Goal: Task Accomplishment & Management: Use online tool/utility

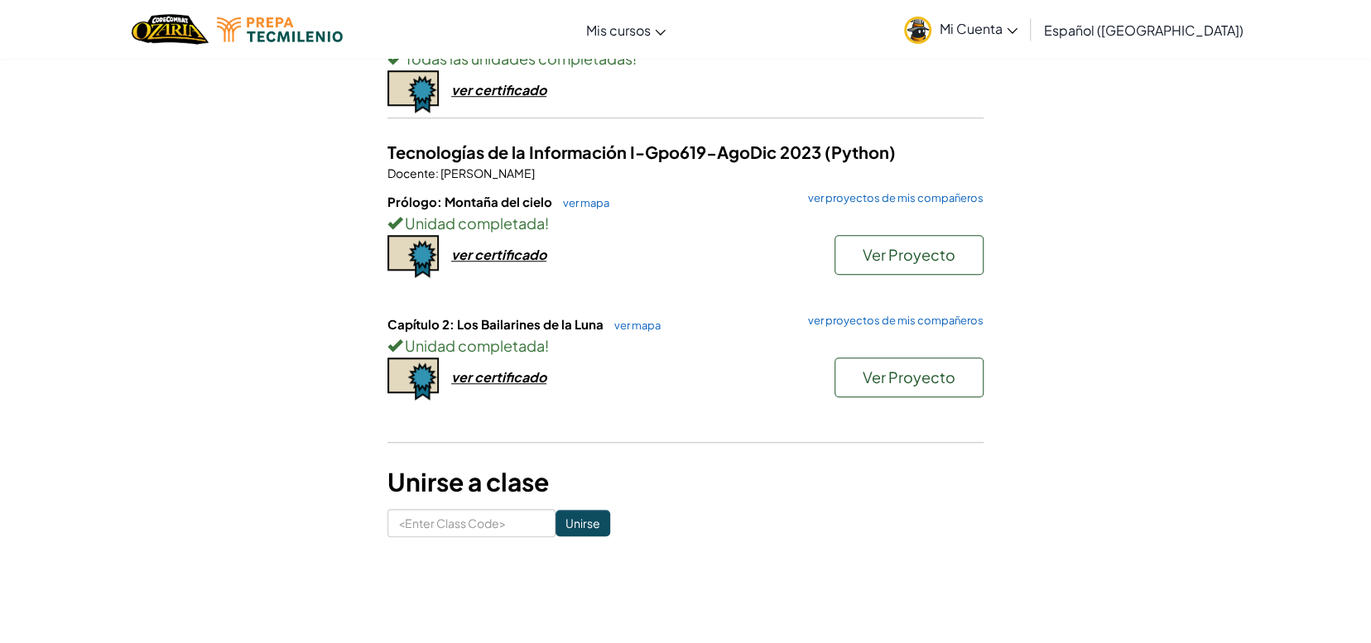
scroll to position [745, 0]
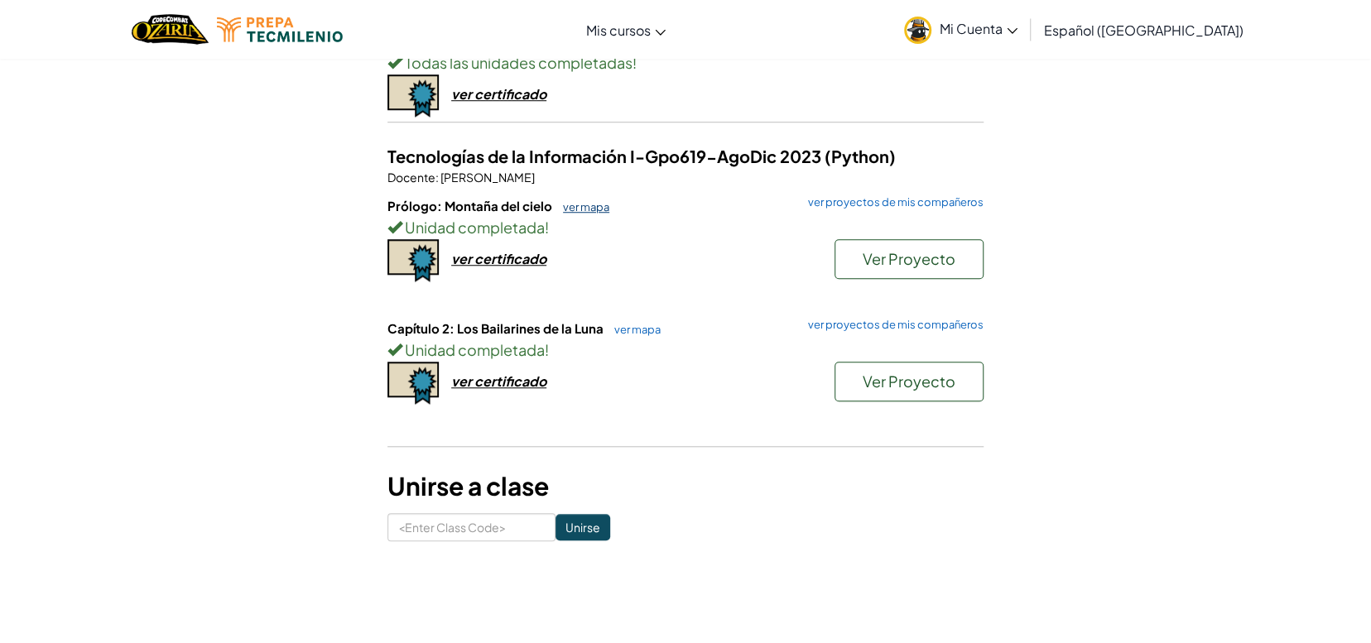
click at [584, 208] on link "ver mapa" at bounding box center [582, 206] width 55 height 13
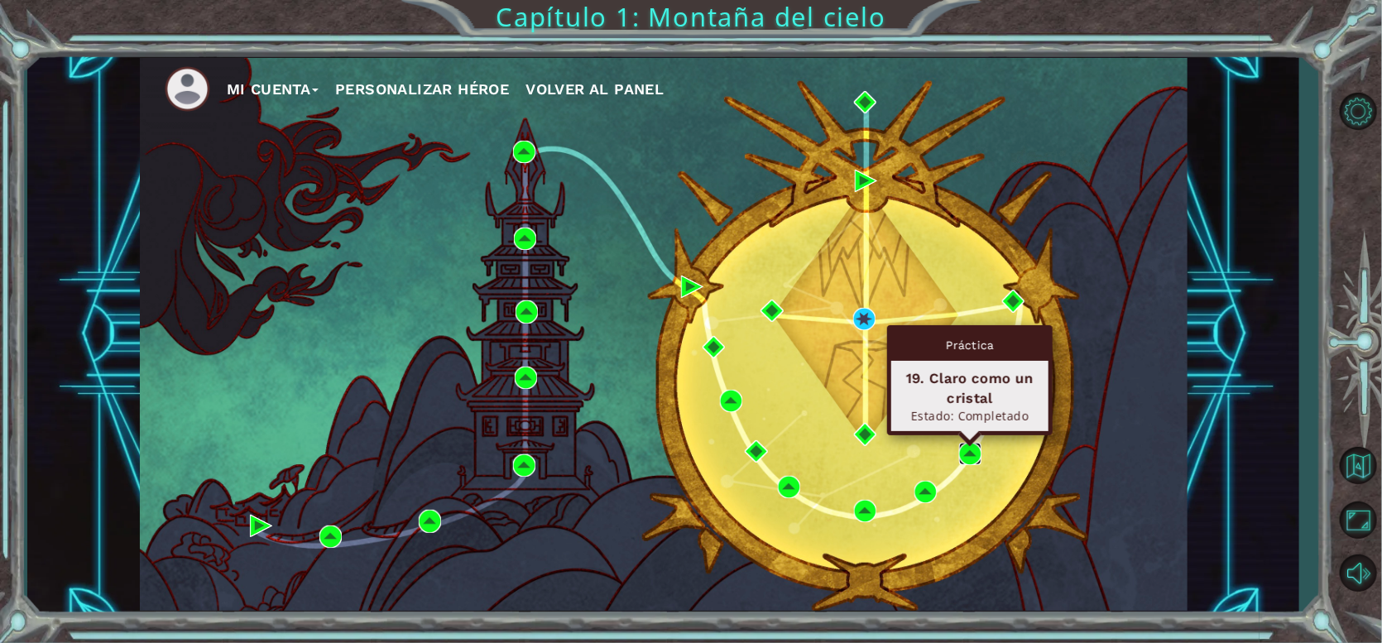
click at [961, 454] on img at bounding box center [970, 454] width 22 height 22
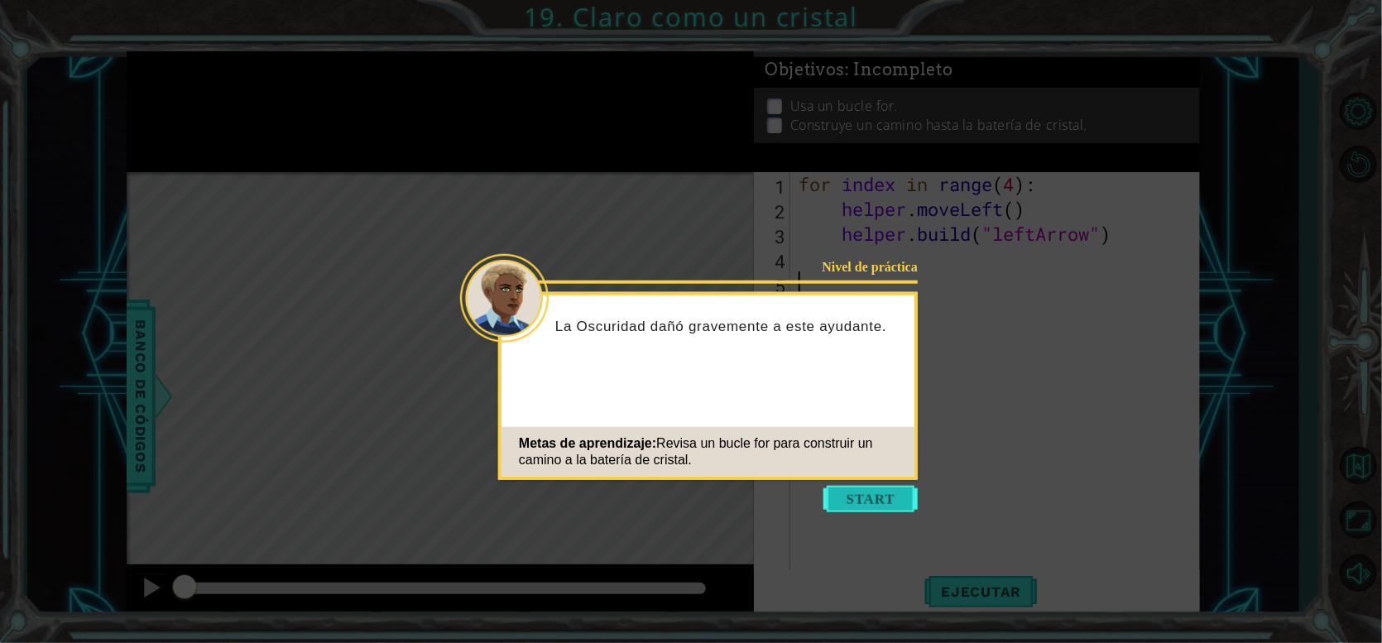
click at [882, 505] on button "Start" at bounding box center [871, 499] width 94 height 26
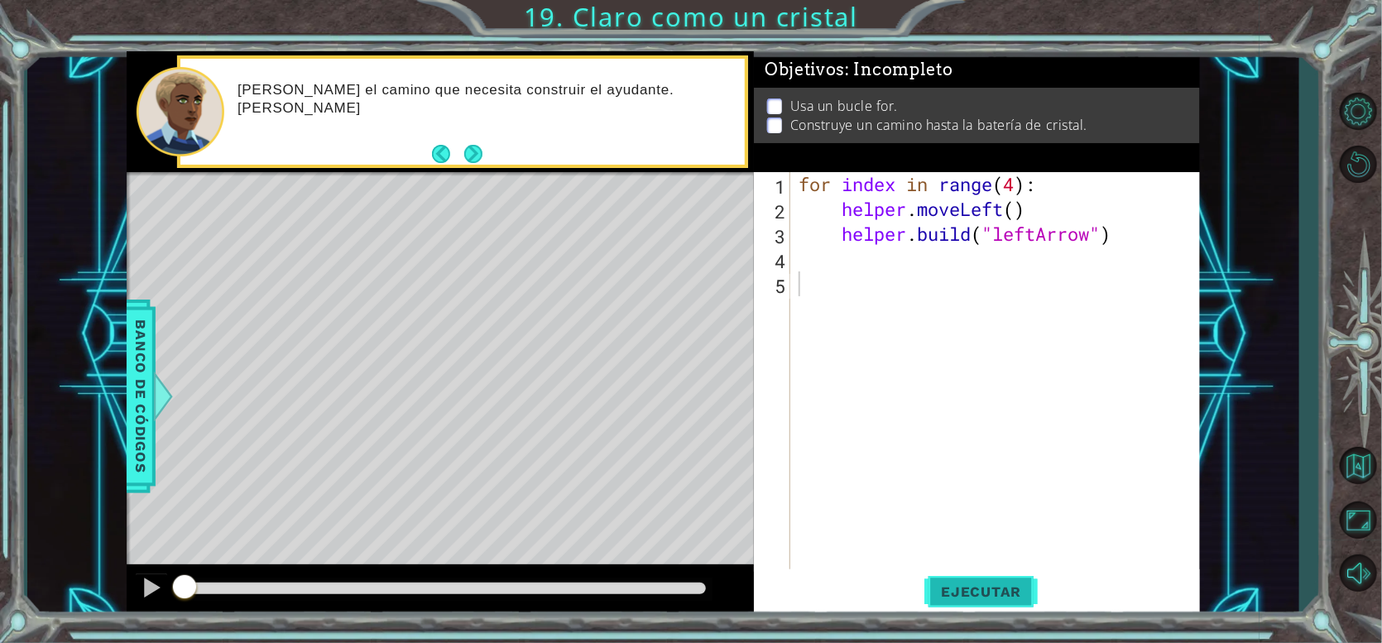
click at [1004, 599] on span "Ejecutar" at bounding box center [981, 592] width 113 height 17
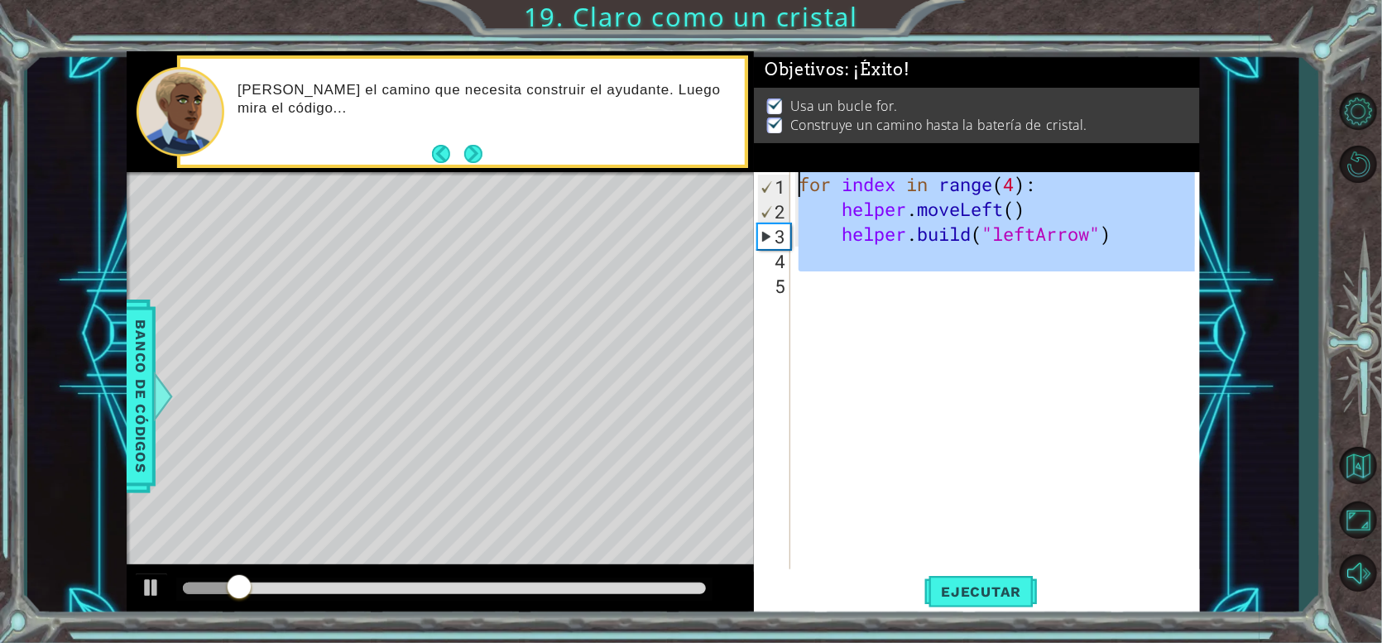
drag, startPoint x: 927, startPoint y: 334, endPoint x: 777, endPoint y: 185, distance: 210.7
click at [777, 185] on div "1 2 3 4 5 for index in range ( 4 ) : helper . moveLeft ( ) helper . build ( "le…" at bounding box center [974, 370] width 441 height 397
type textarea "for index in range(4): helper.moveLeft()"
click at [970, 345] on div "for index in range ( 4 ) : helper . moveLeft ( ) helper . build ( "leftArrow" )" at bounding box center [995, 370] width 400 height 397
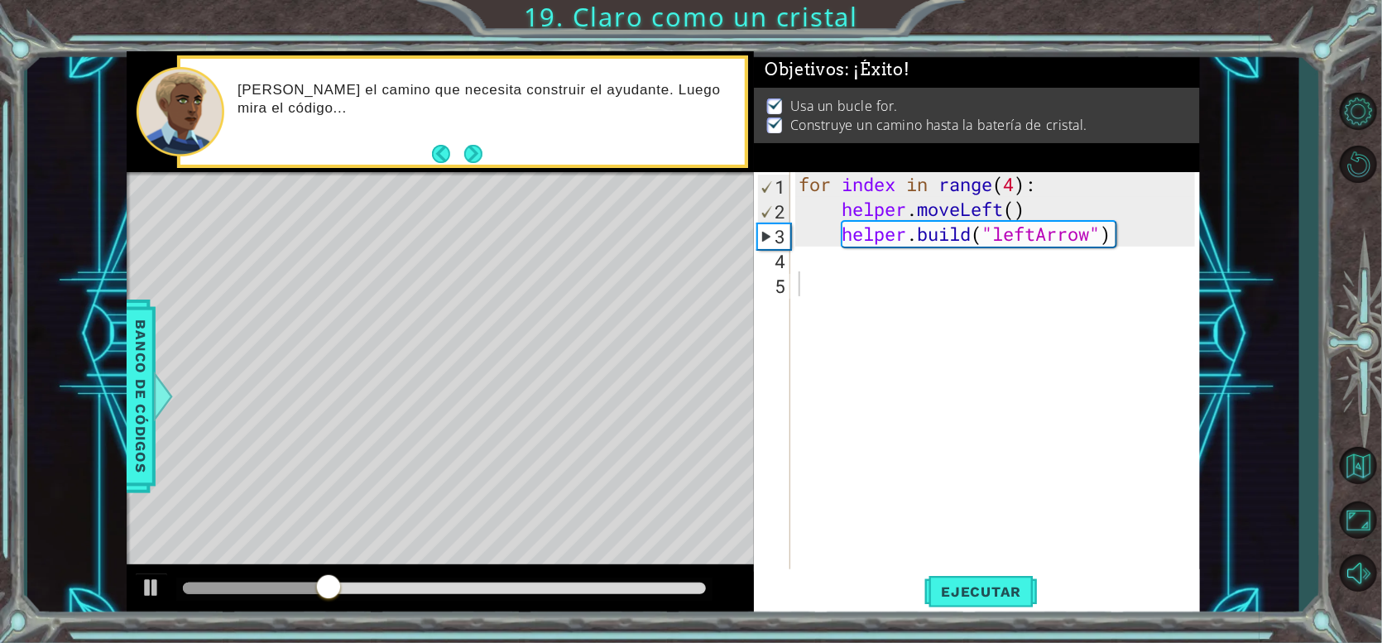
drag, startPoint x: 332, startPoint y: 598, endPoint x: 604, endPoint y: 584, distance: 272.7
click at [604, 584] on div at bounding box center [444, 589] width 536 height 23
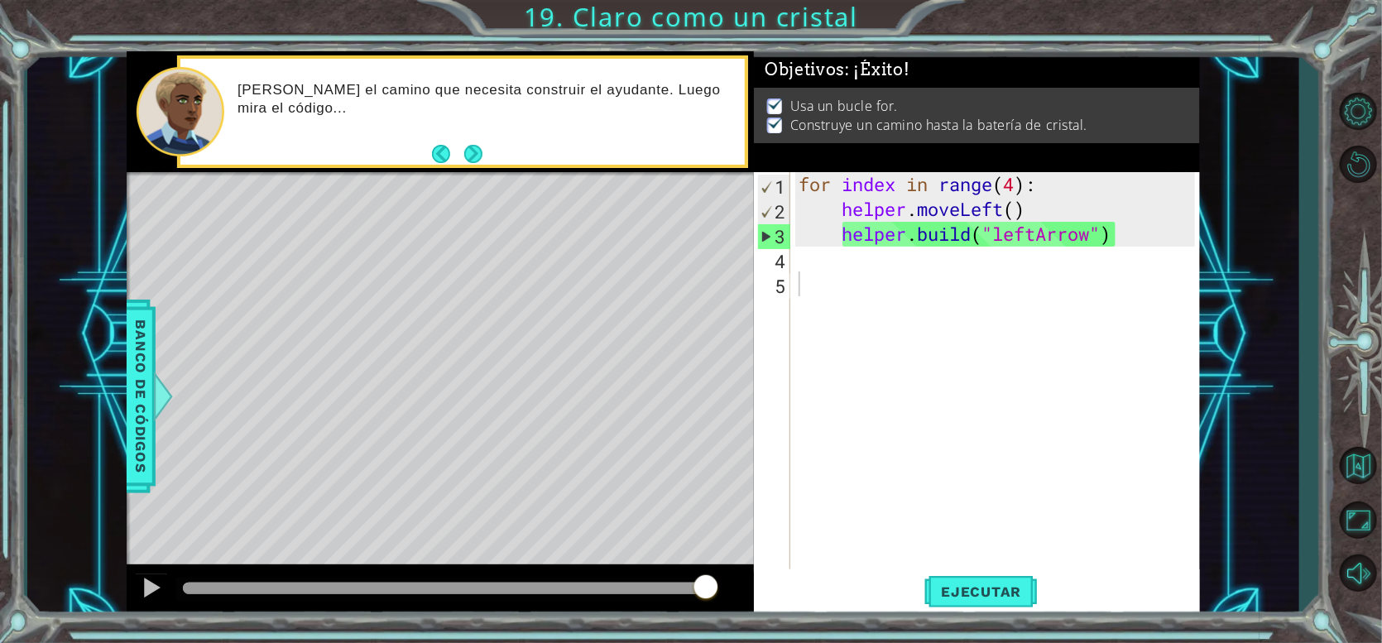
drag, startPoint x: 382, startPoint y: 585, endPoint x: 546, endPoint y: 564, distance: 166.1
click at [745, 536] on body "1 ההההההההההההההההההההההההההההההההההההההההההההההההההההההההההההההההההההההההההההה…" at bounding box center [691, 321] width 1382 height 643
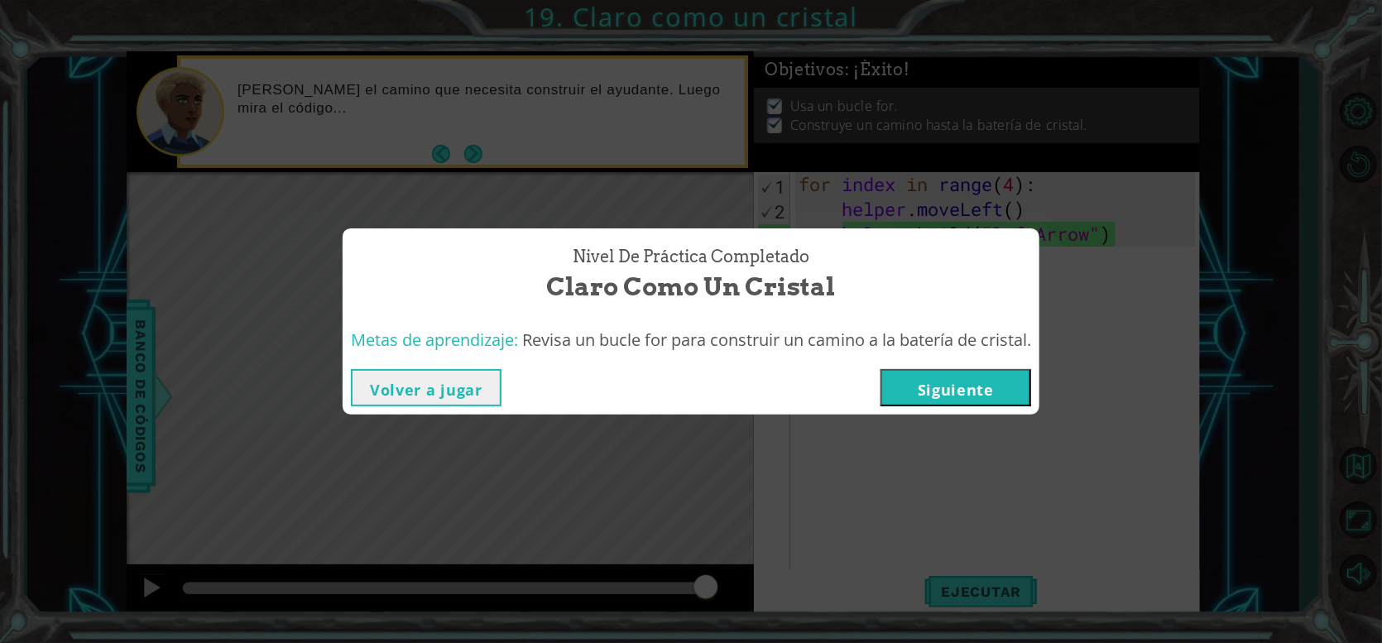
click at [945, 393] on button "Siguiente" at bounding box center [956, 387] width 151 height 37
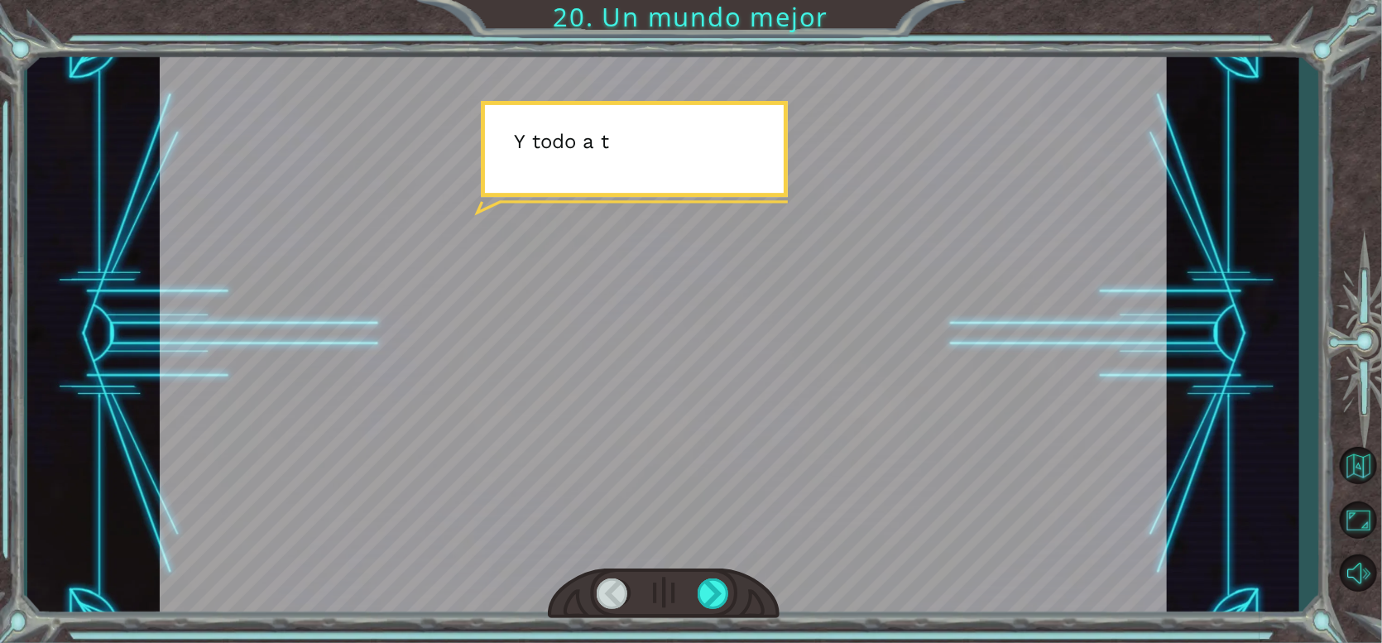
click at [800, 565] on div at bounding box center [663, 334] width 1007 height 566
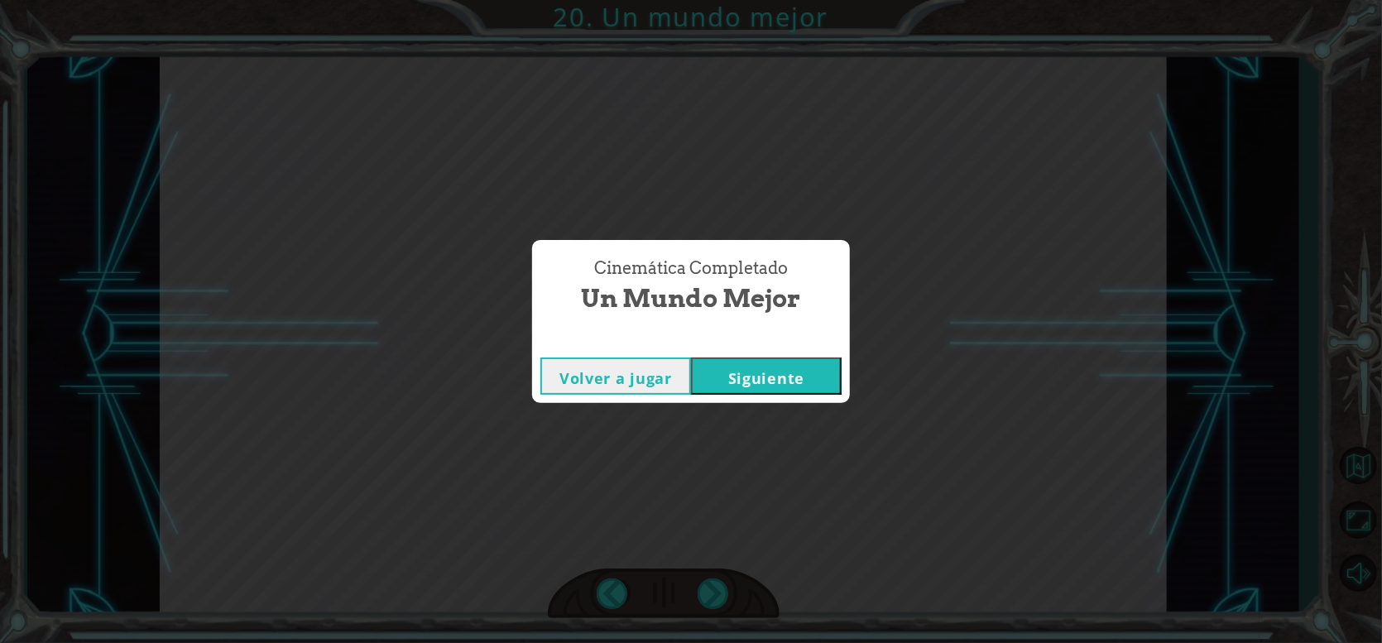
click at [781, 380] on button "Siguiente" at bounding box center [766, 376] width 151 height 37
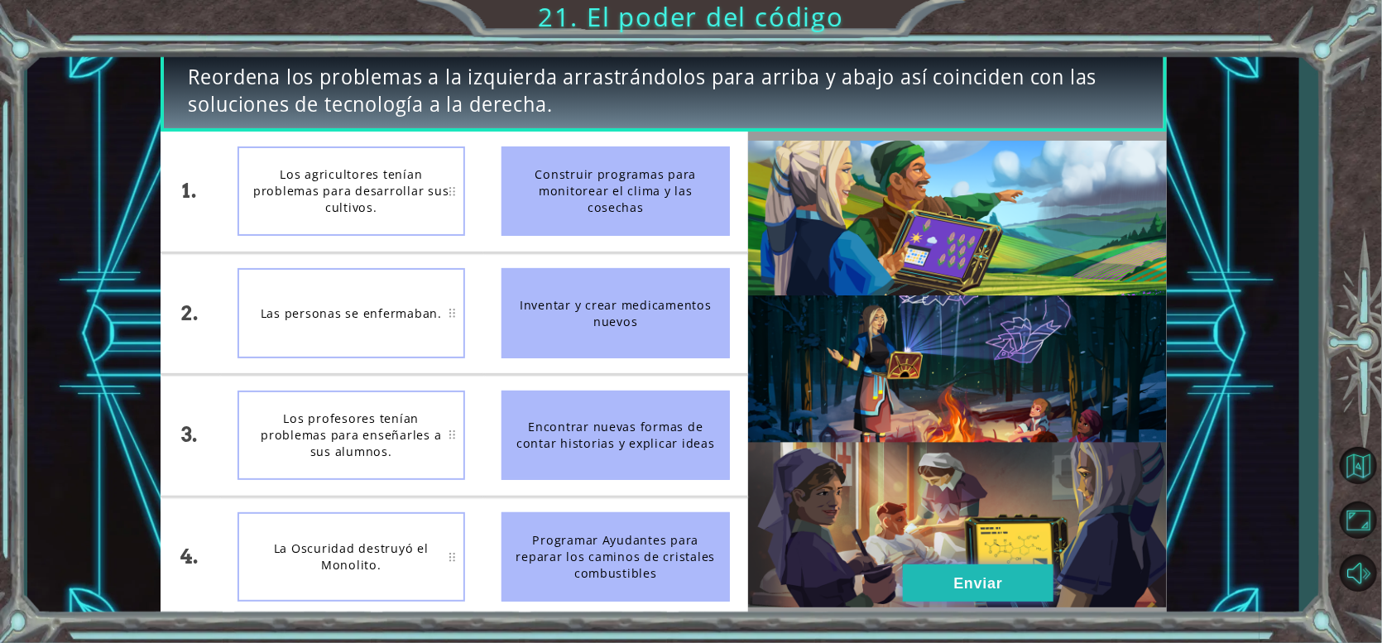
click at [959, 574] on button "Enviar" at bounding box center [978, 583] width 151 height 37
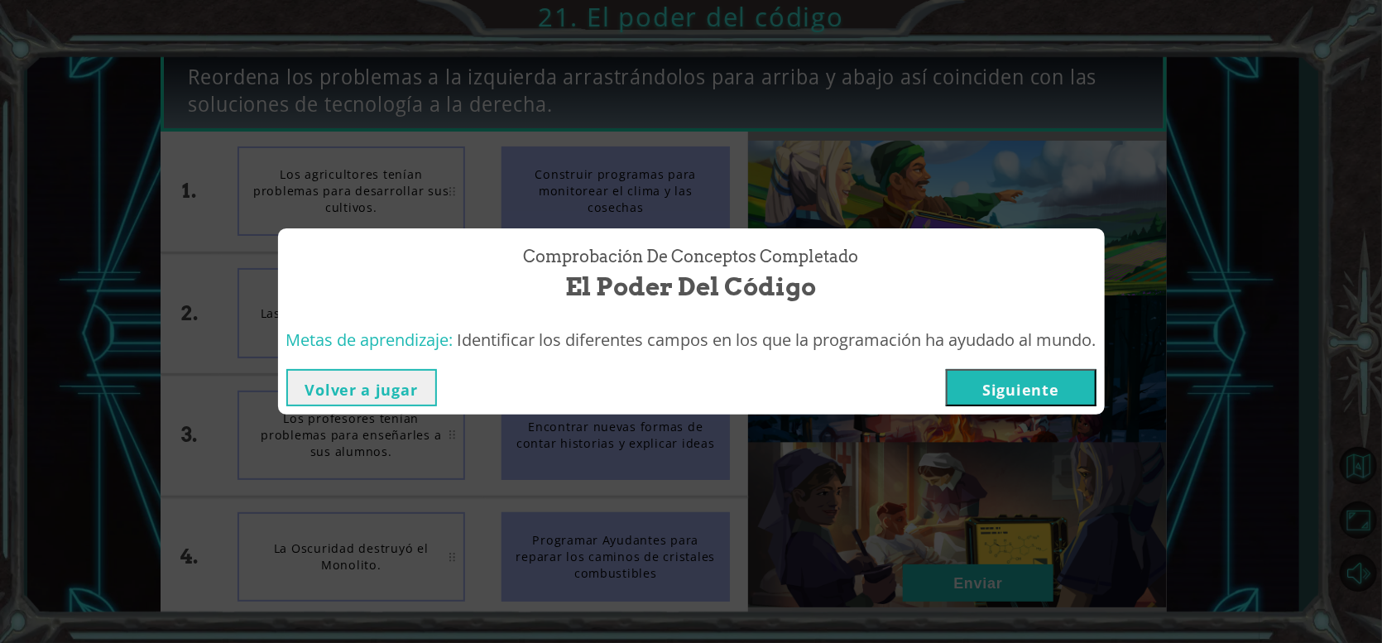
click at [1014, 393] on button "Siguiente" at bounding box center [1021, 387] width 151 height 37
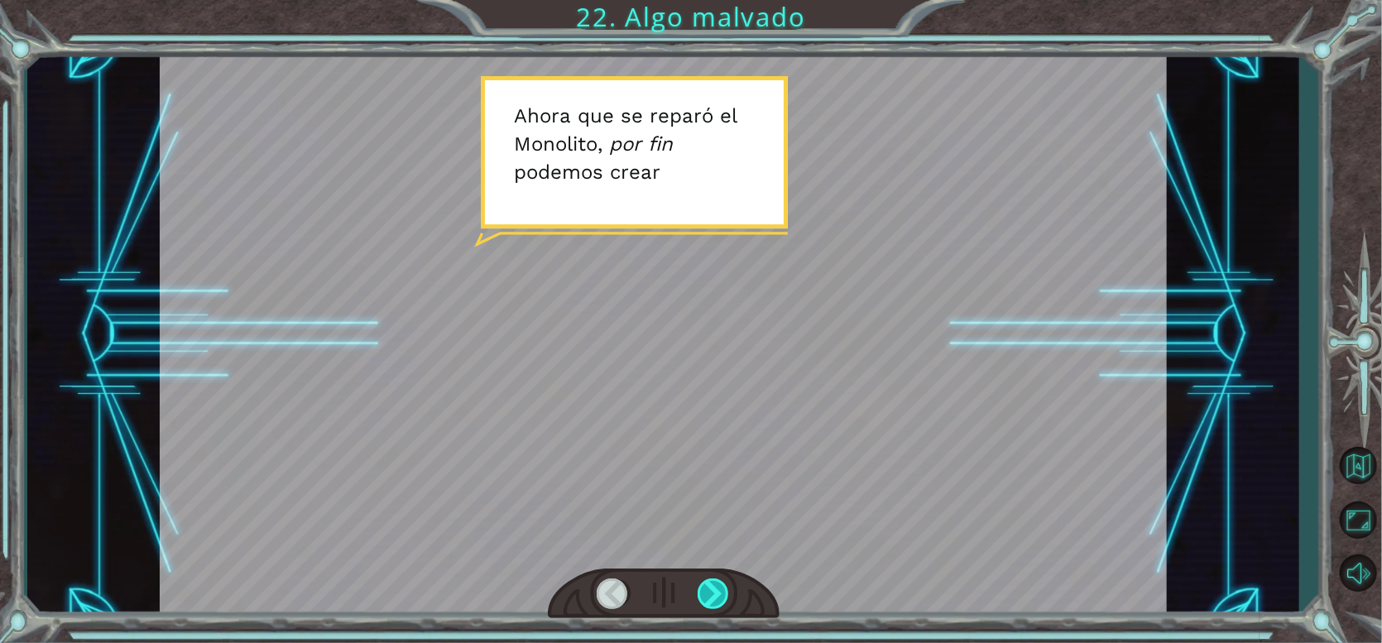
click at [718, 584] on div at bounding box center [714, 594] width 32 height 31
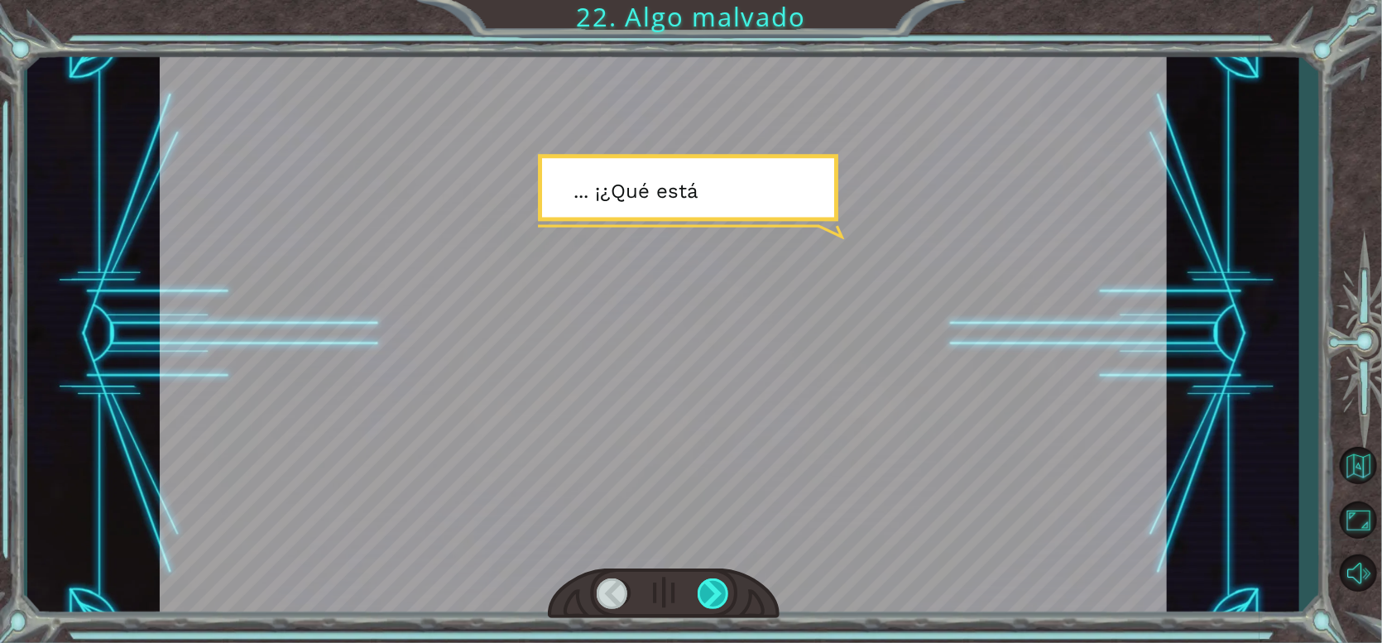
click at [718, 591] on div at bounding box center [714, 594] width 32 height 31
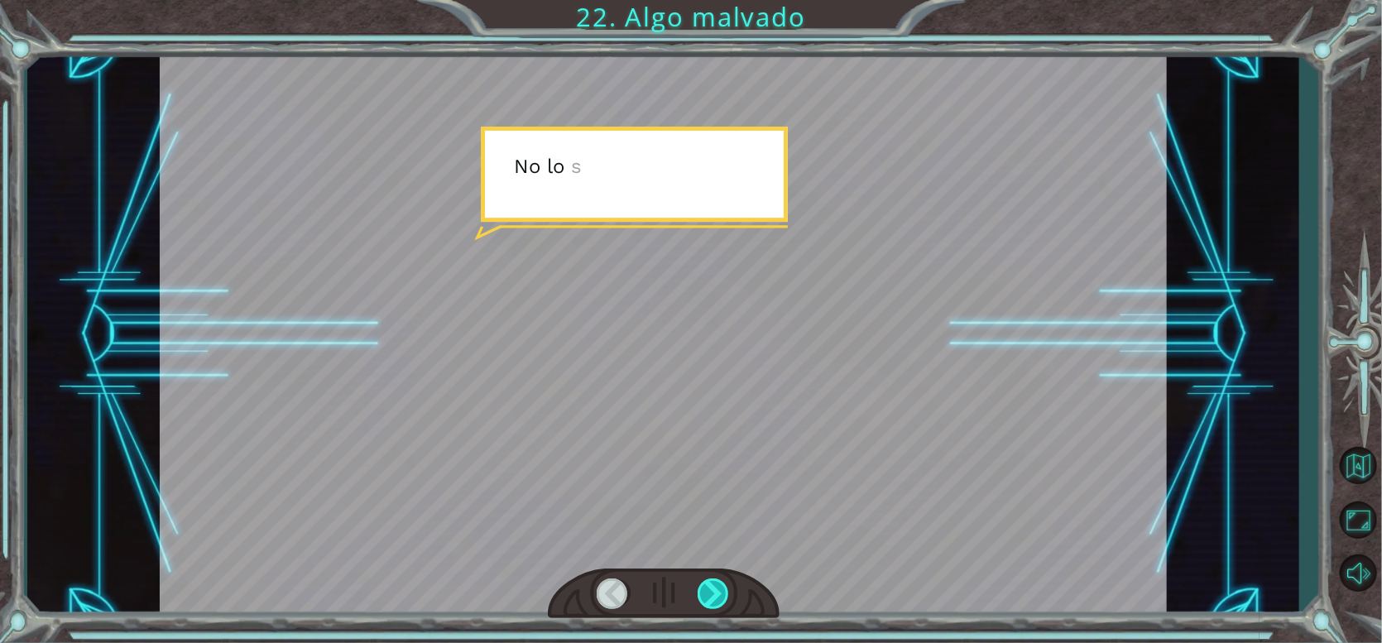
click at [718, 591] on div at bounding box center [714, 594] width 32 height 31
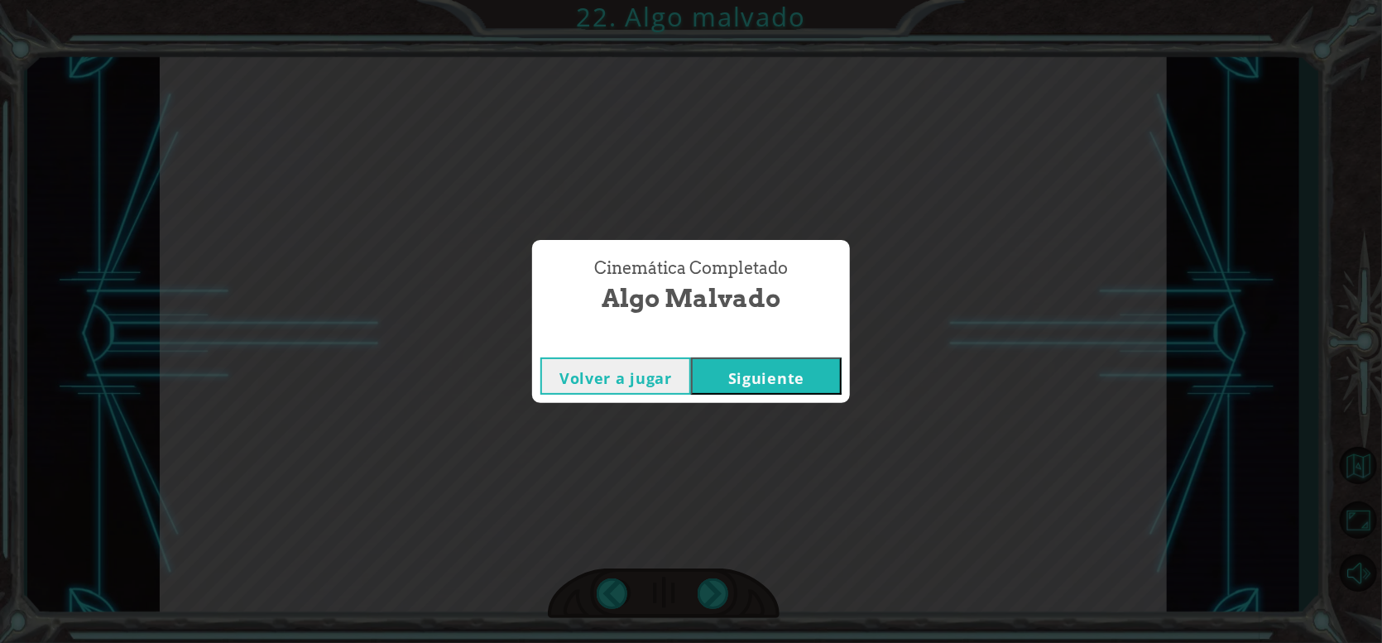
click at [764, 383] on button "Siguiente" at bounding box center [766, 376] width 151 height 37
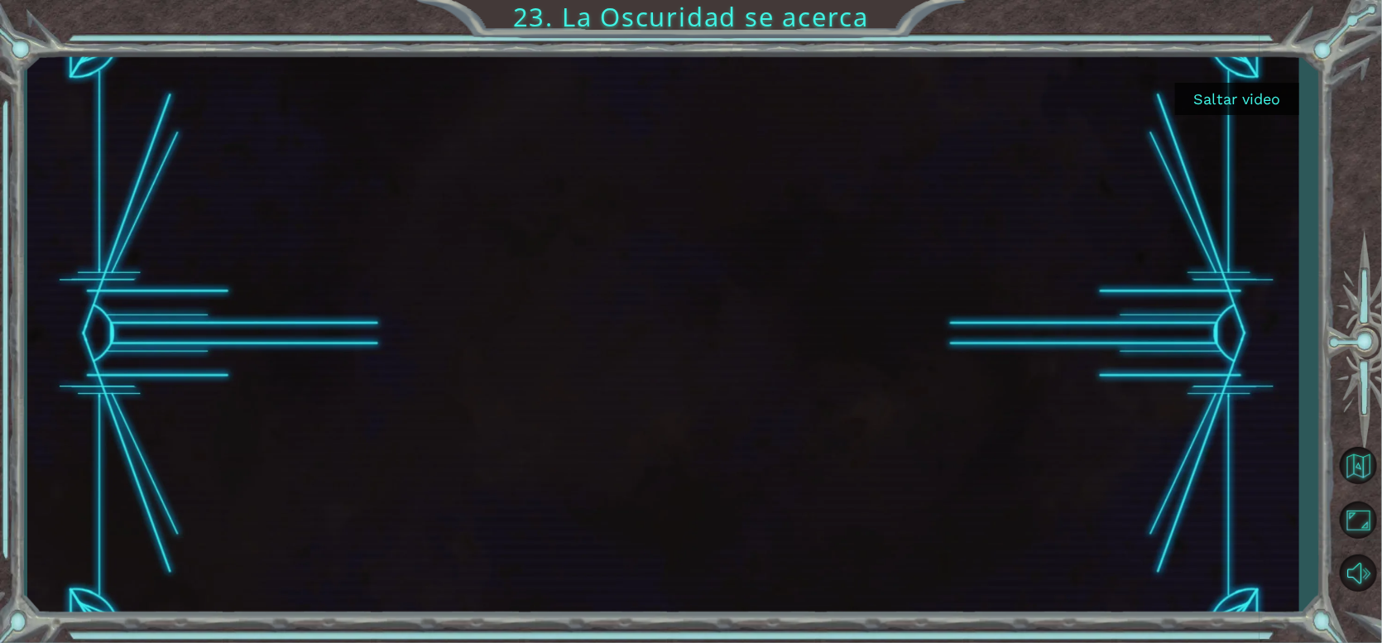
click at [1236, 113] on button "Saltar video" at bounding box center [1237, 99] width 124 height 32
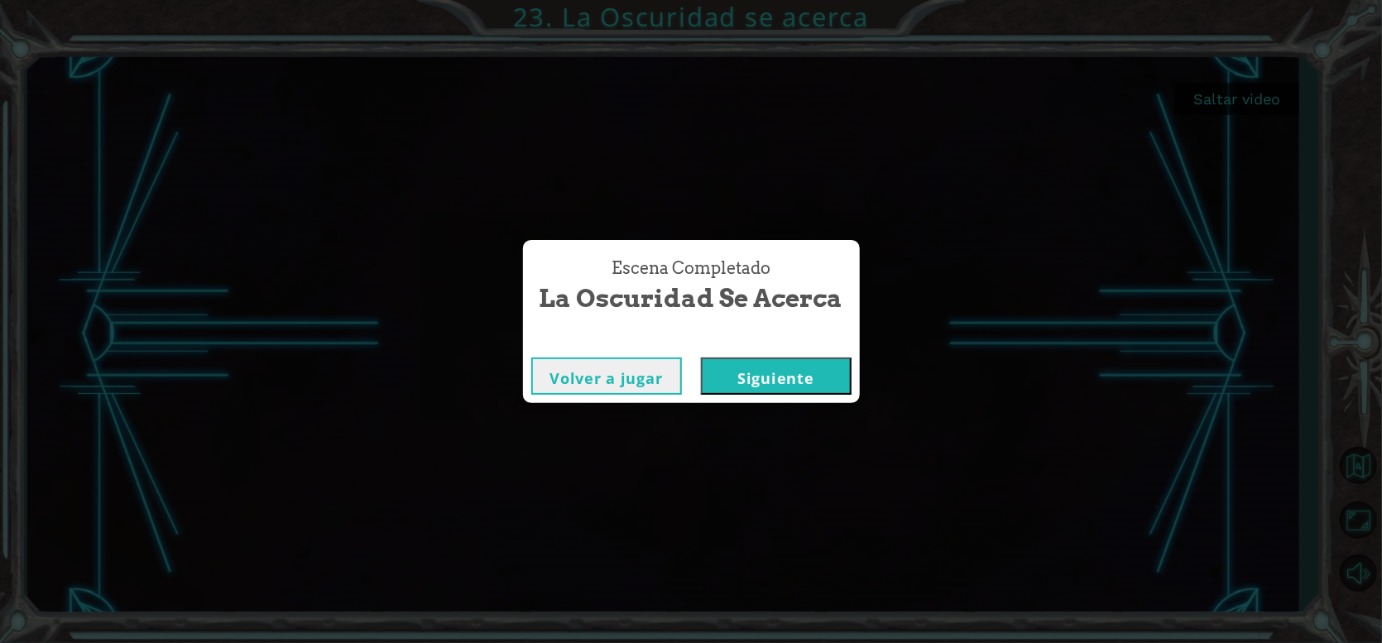
click at [828, 366] on button "Siguiente" at bounding box center [776, 376] width 151 height 37
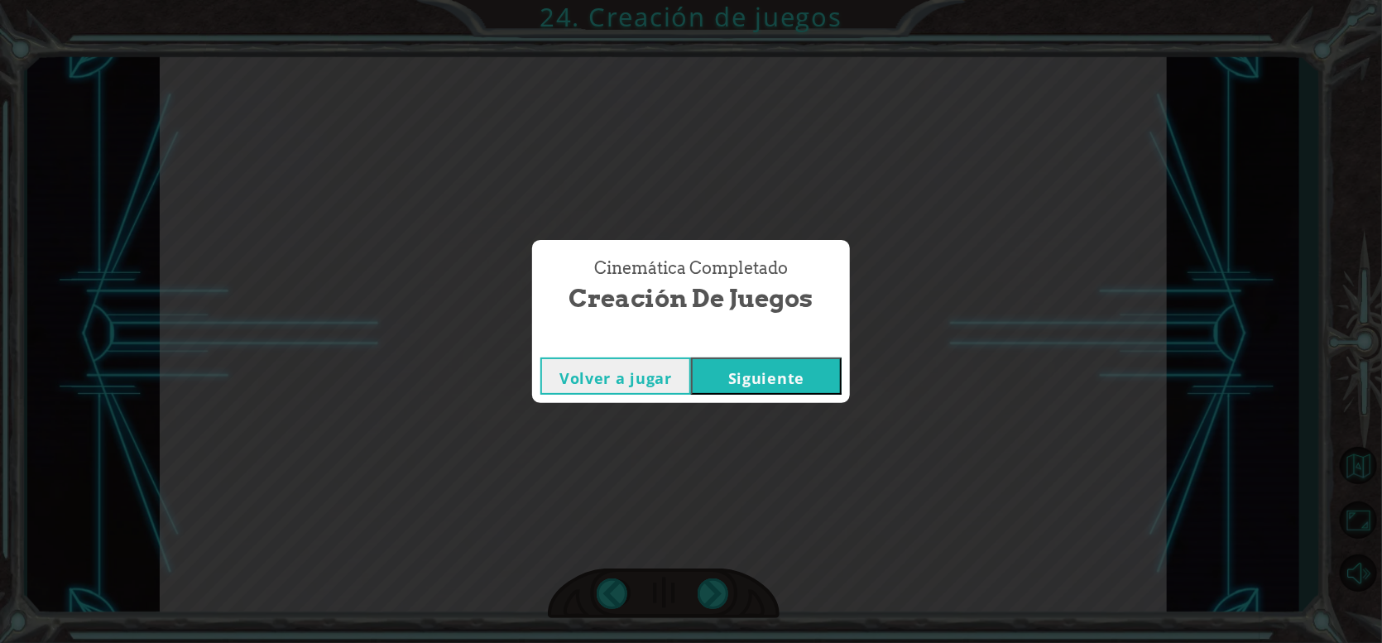
click at [751, 349] on div "Volver a jugar [GEOGRAPHIC_DATA]" at bounding box center [691, 376] width 318 height 54
click at [754, 361] on button "Siguiente" at bounding box center [766, 376] width 151 height 37
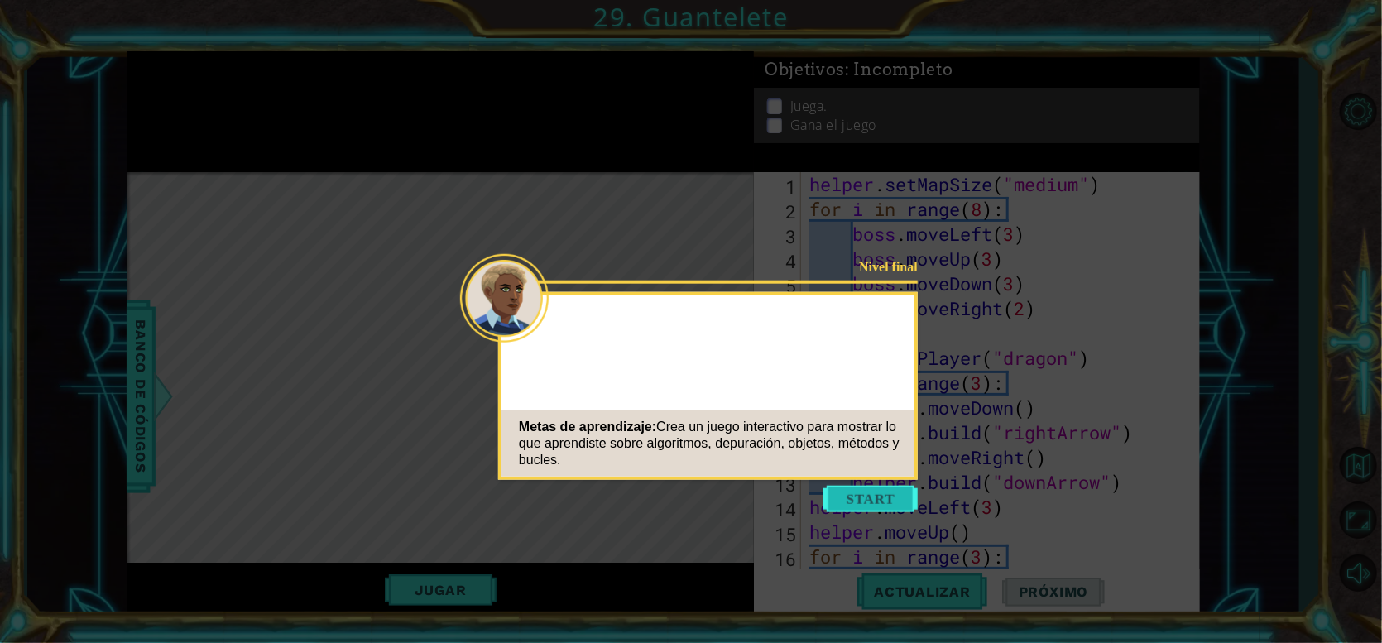
click at [886, 497] on button "Start" at bounding box center [871, 499] width 94 height 26
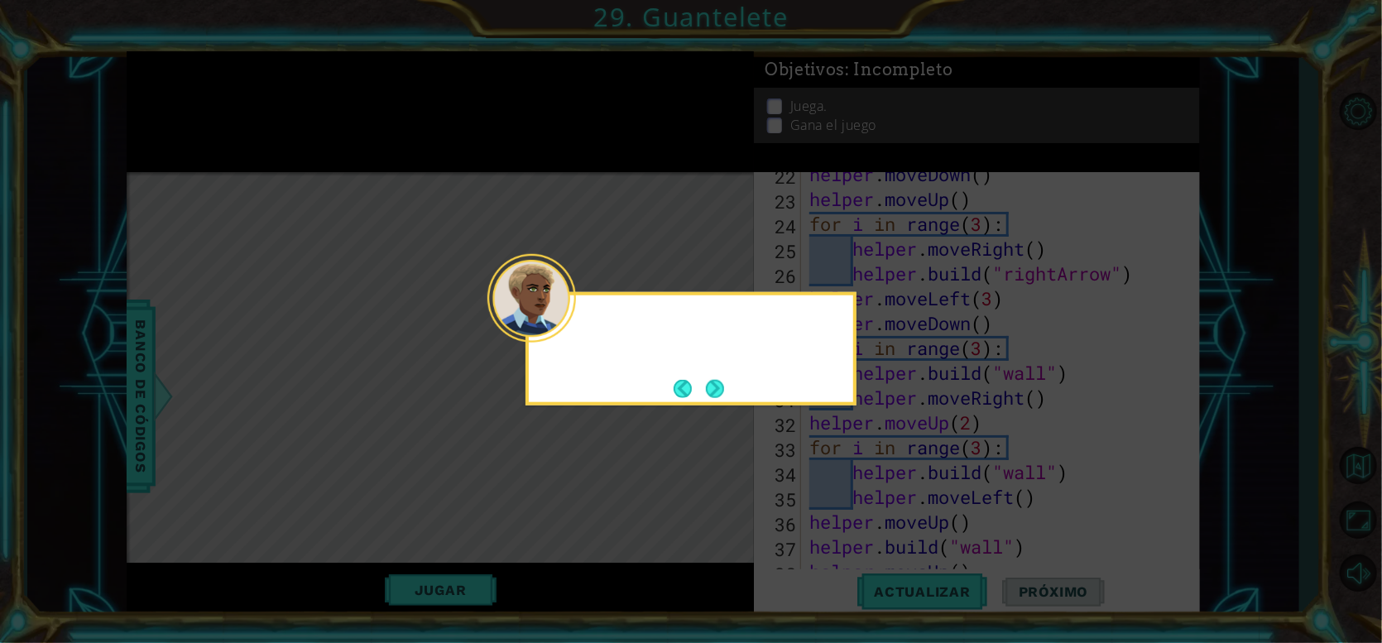
scroll to position [745, 0]
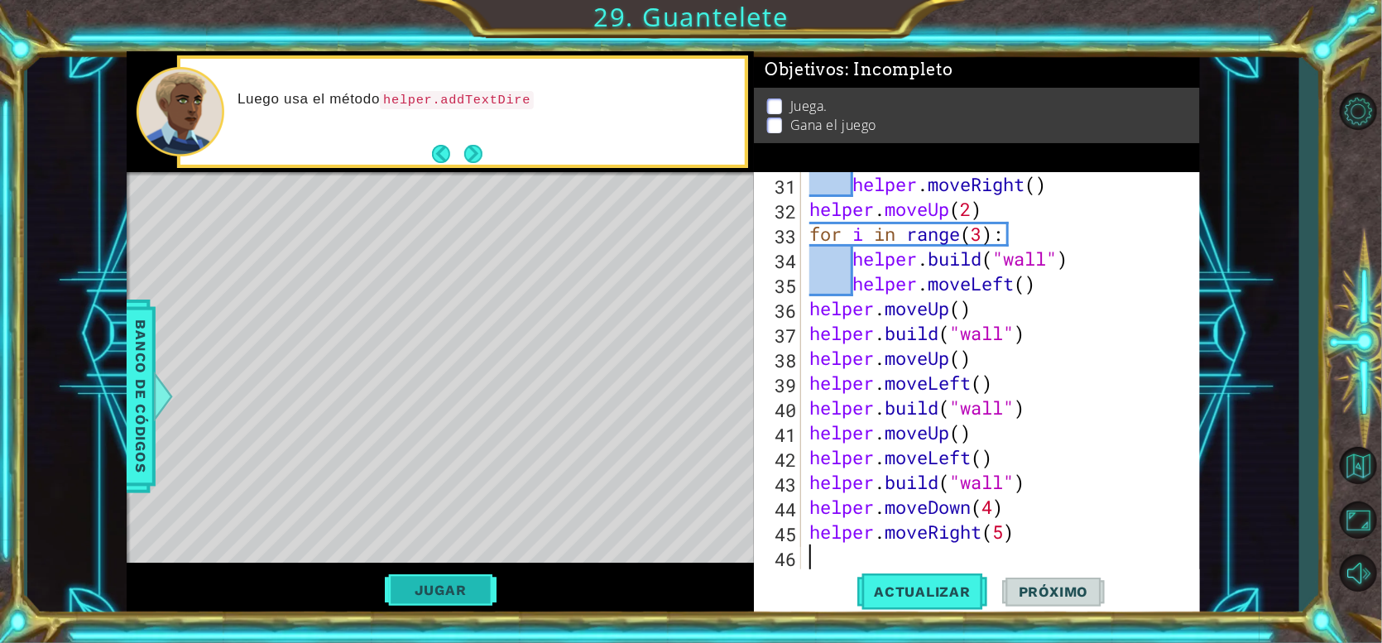
click at [458, 592] on button "Jugar" at bounding box center [441, 589] width 112 height 31
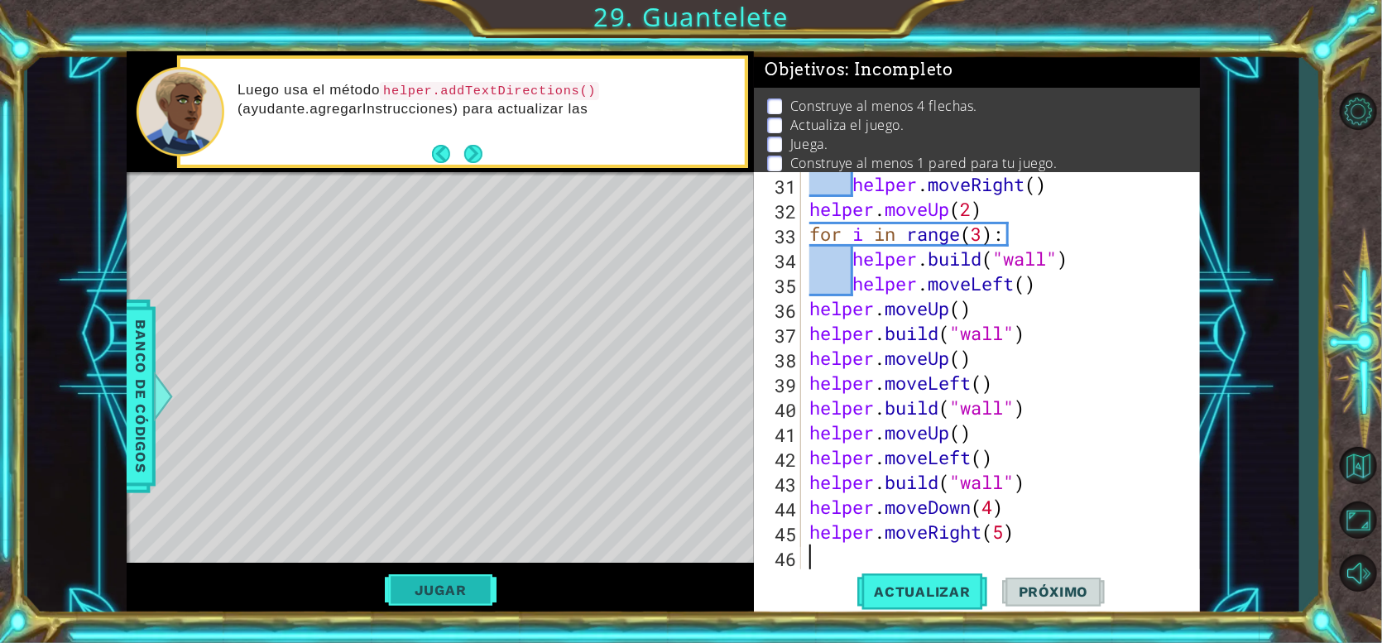
type textarea "helper.moveRight(5)"
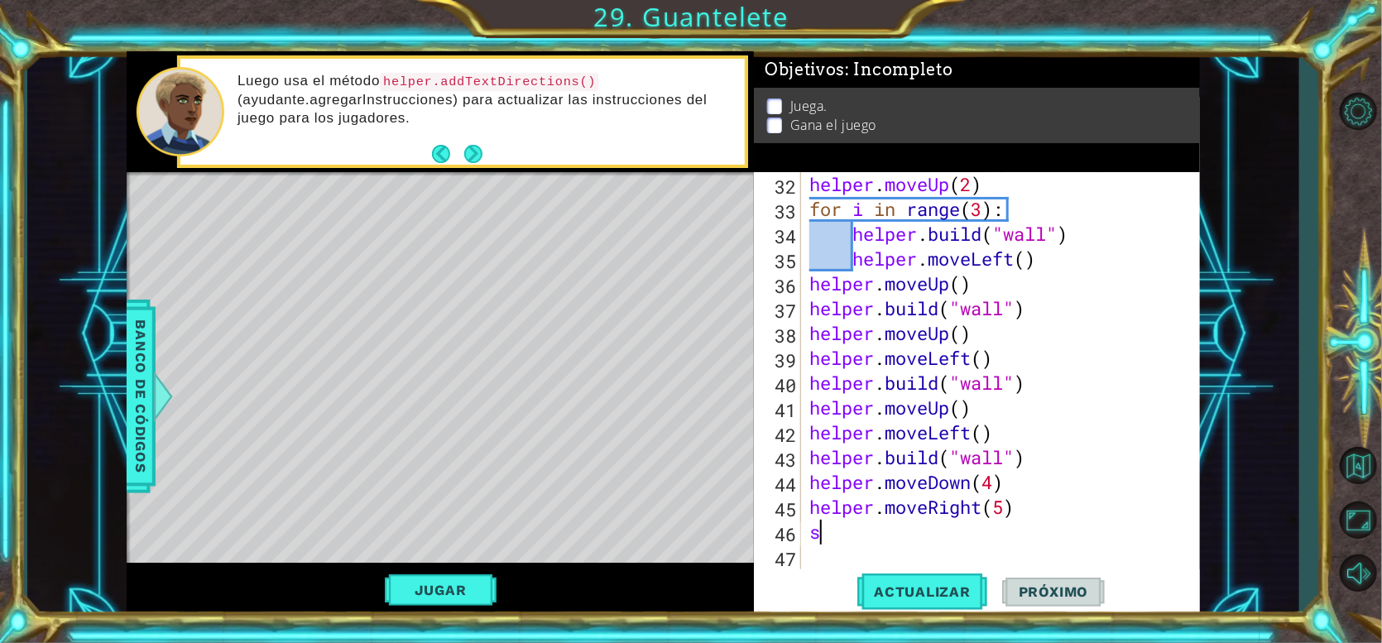
scroll to position [770, 0]
type textarea "s"
click at [452, 594] on button "Jugar" at bounding box center [441, 589] width 112 height 31
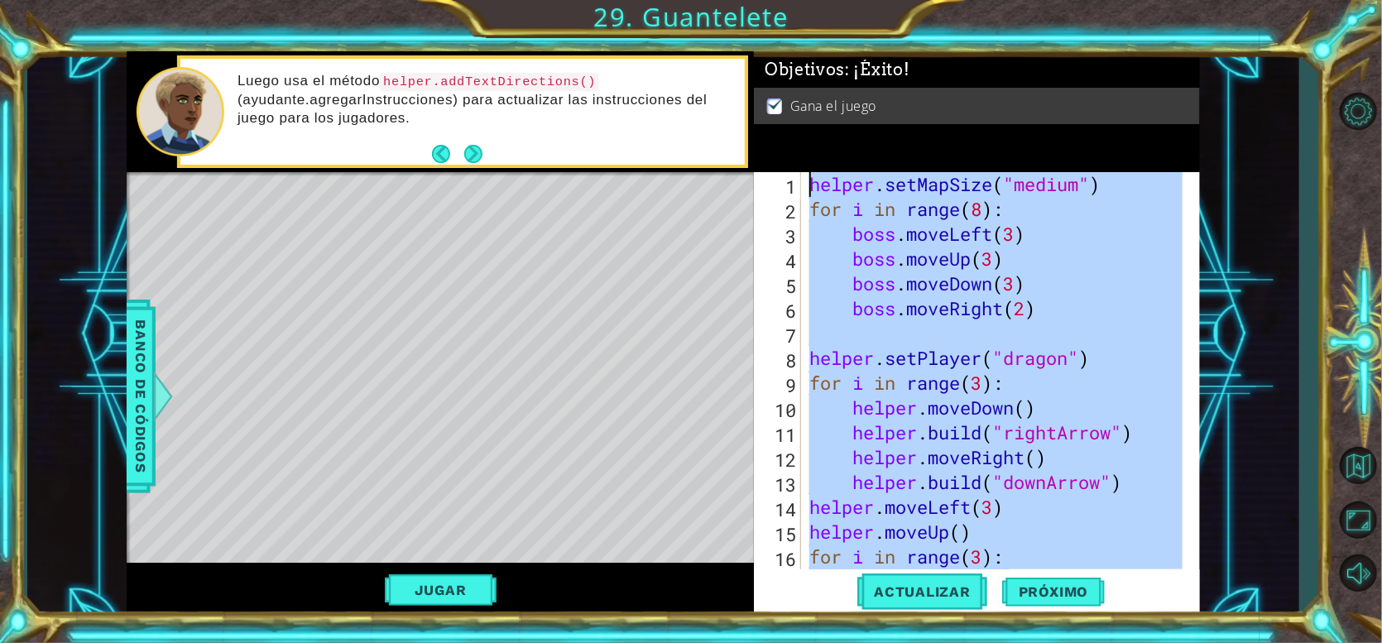
drag, startPoint x: 1031, startPoint y: 542, endPoint x: 776, endPoint y: -27, distance: 624.3
click at [776, 0] on html "1 ההההההההההההההההההההההההההההההההההההההההההההההההההההההההההההההההההההההההההההה…" at bounding box center [691, 321] width 1382 height 643
click at [1066, 589] on span "Próximo" at bounding box center [1053, 592] width 103 height 17
type textarea "helper.setMapSize("medium")"
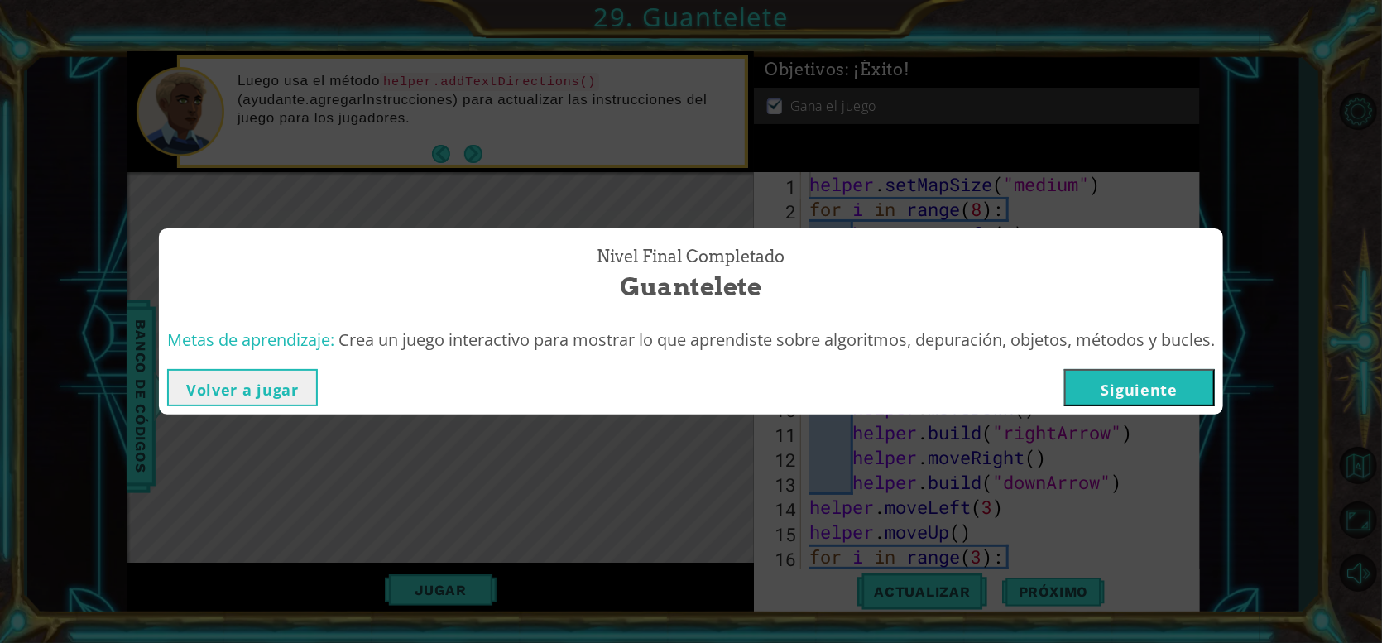
click at [1124, 388] on button "Siguiente" at bounding box center [1139, 387] width 151 height 37
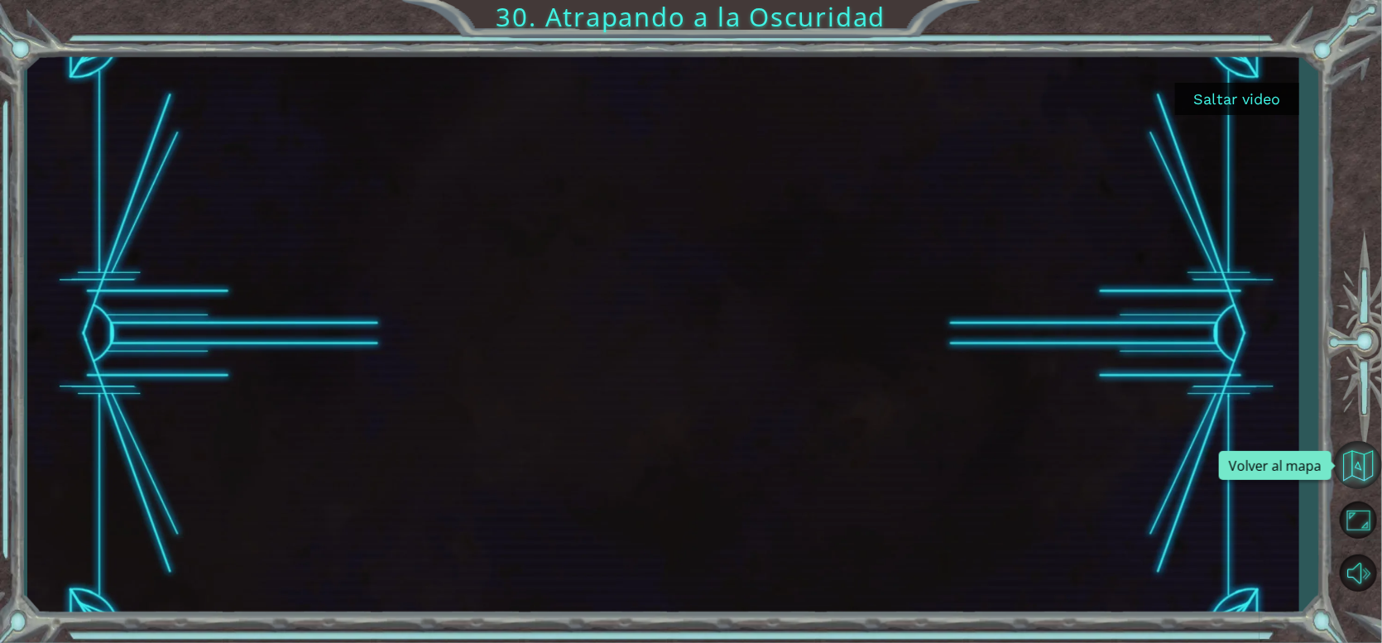
click at [1370, 461] on button "Volver al mapa" at bounding box center [1358, 465] width 48 height 48
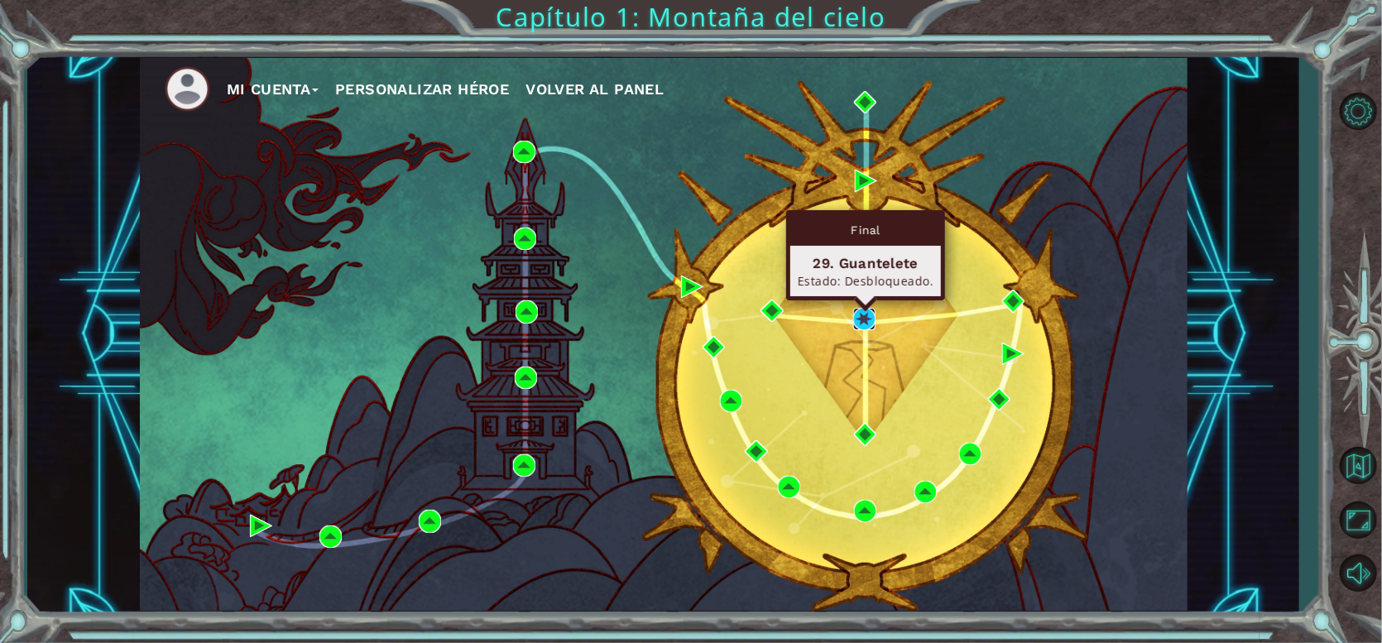
click at [870, 310] on img at bounding box center [864, 319] width 22 height 22
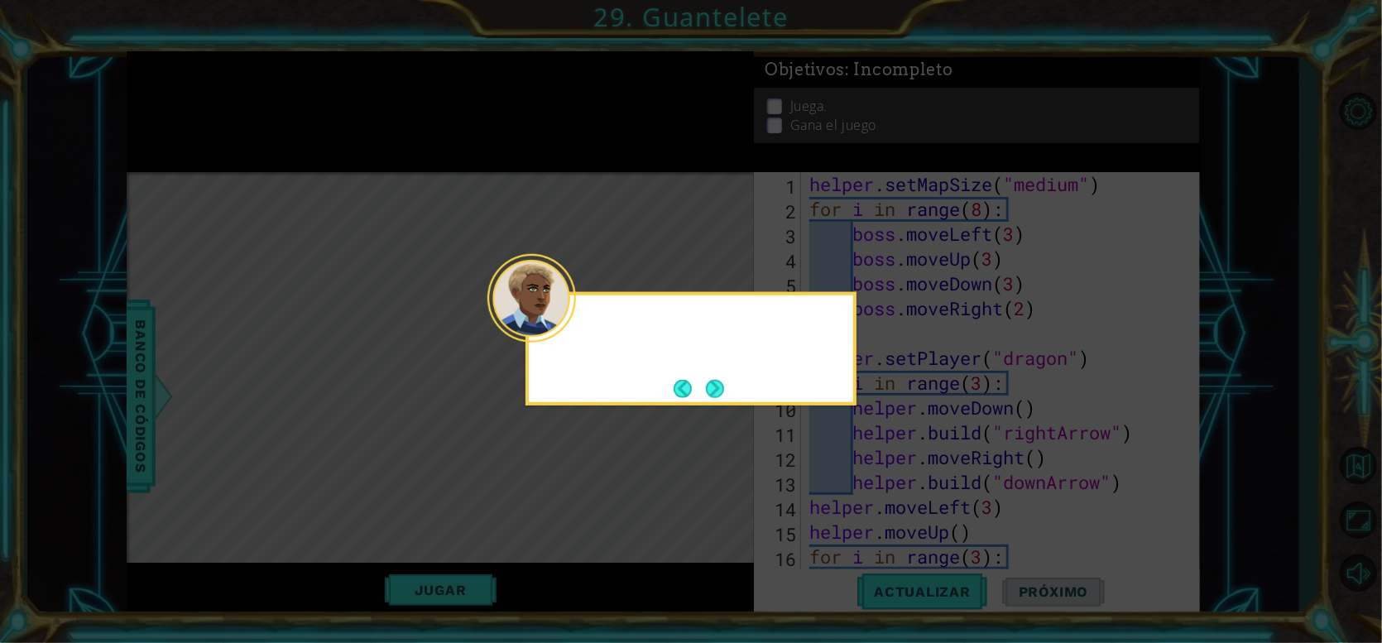
click at [572, 336] on div at bounding box center [532, 298] width 89 height 89
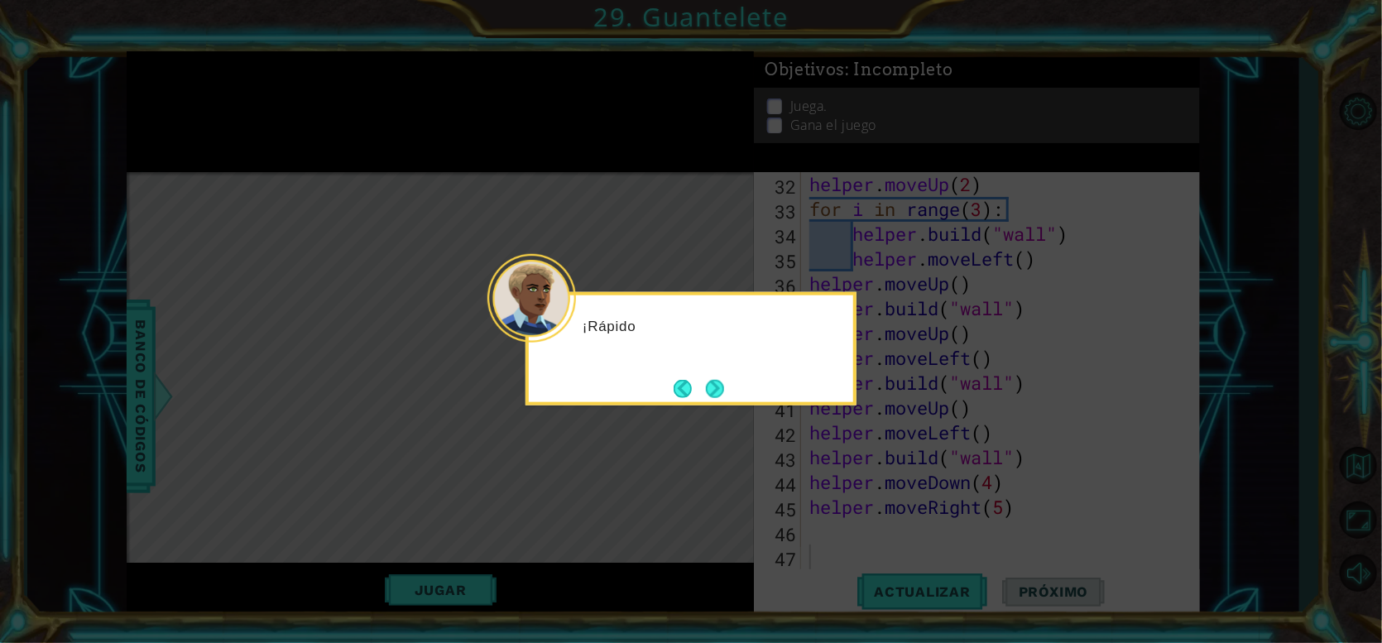
scroll to position [770, 0]
click at [717, 384] on button "Next" at bounding box center [715, 388] width 18 height 18
click at [723, 391] on button "Next" at bounding box center [715, 388] width 18 height 18
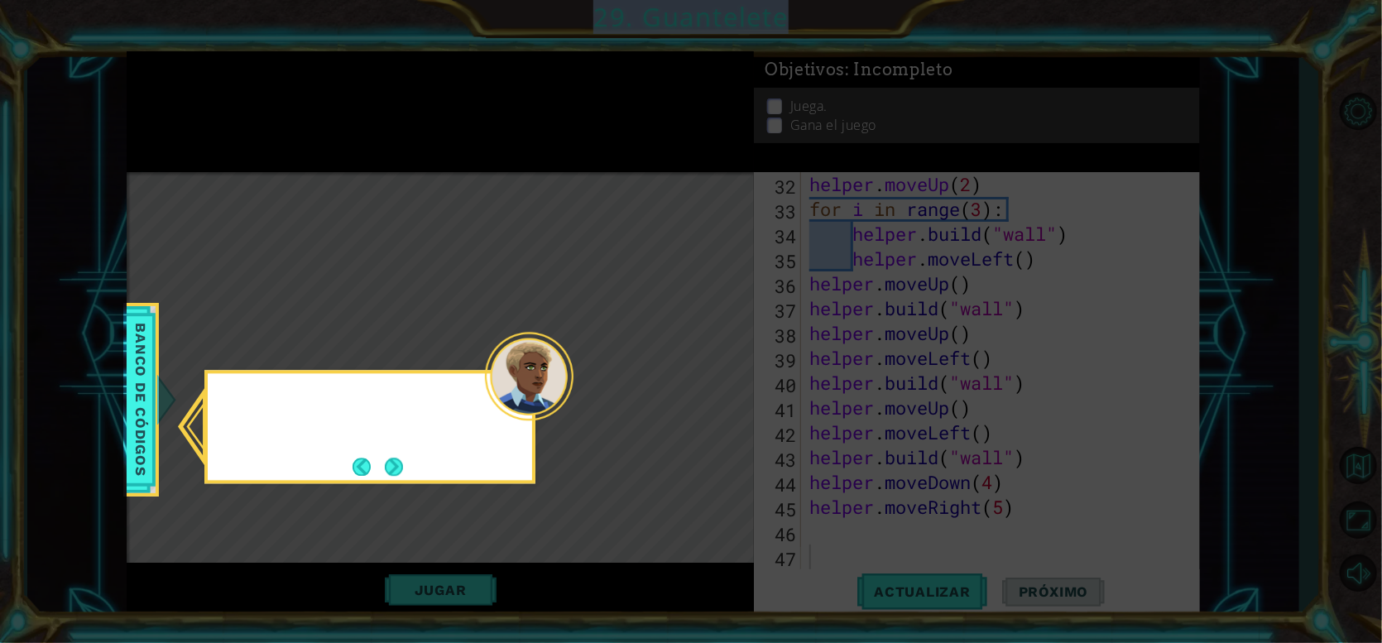
click at [723, 391] on icon at bounding box center [691, 321] width 1382 height 643
click at [387, 460] on div "Consulta los métodos de los ayudantes en el banco de código" at bounding box center [370, 418] width 324 height 90
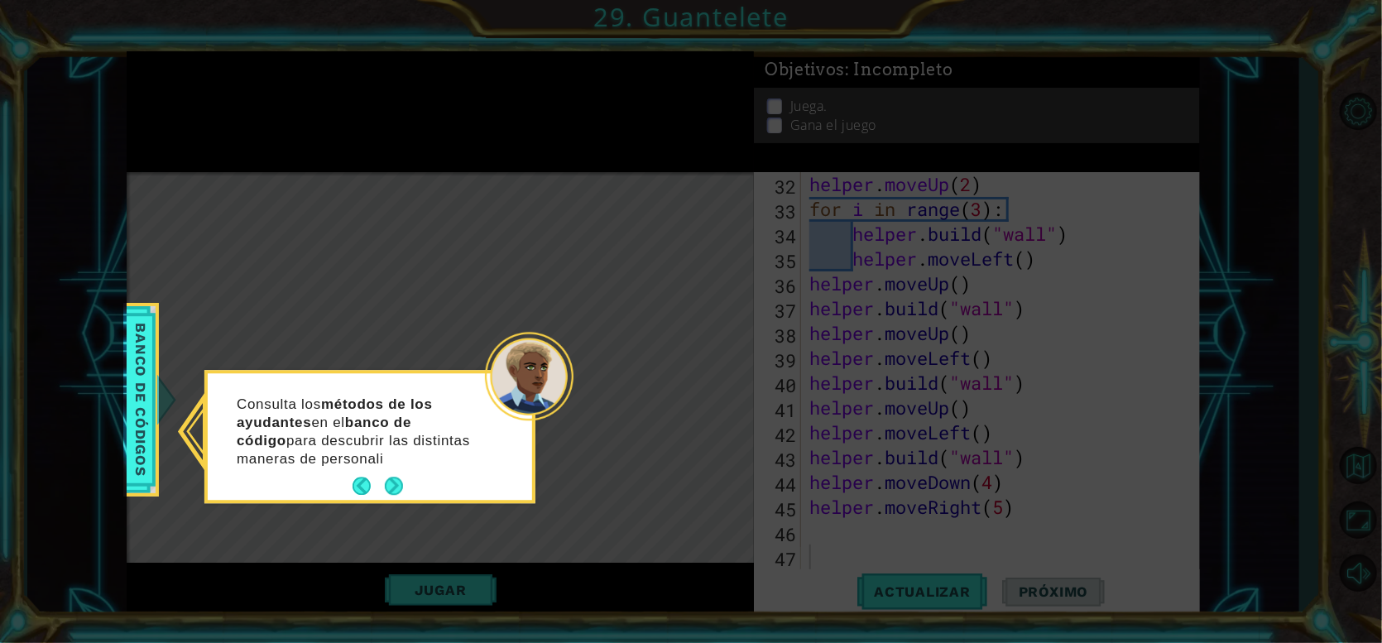
click at [387, 474] on footer at bounding box center [378, 486] width 50 height 25
click at [387, 478] on button "Next" at bounding box center [394, 487] width 18 height 18
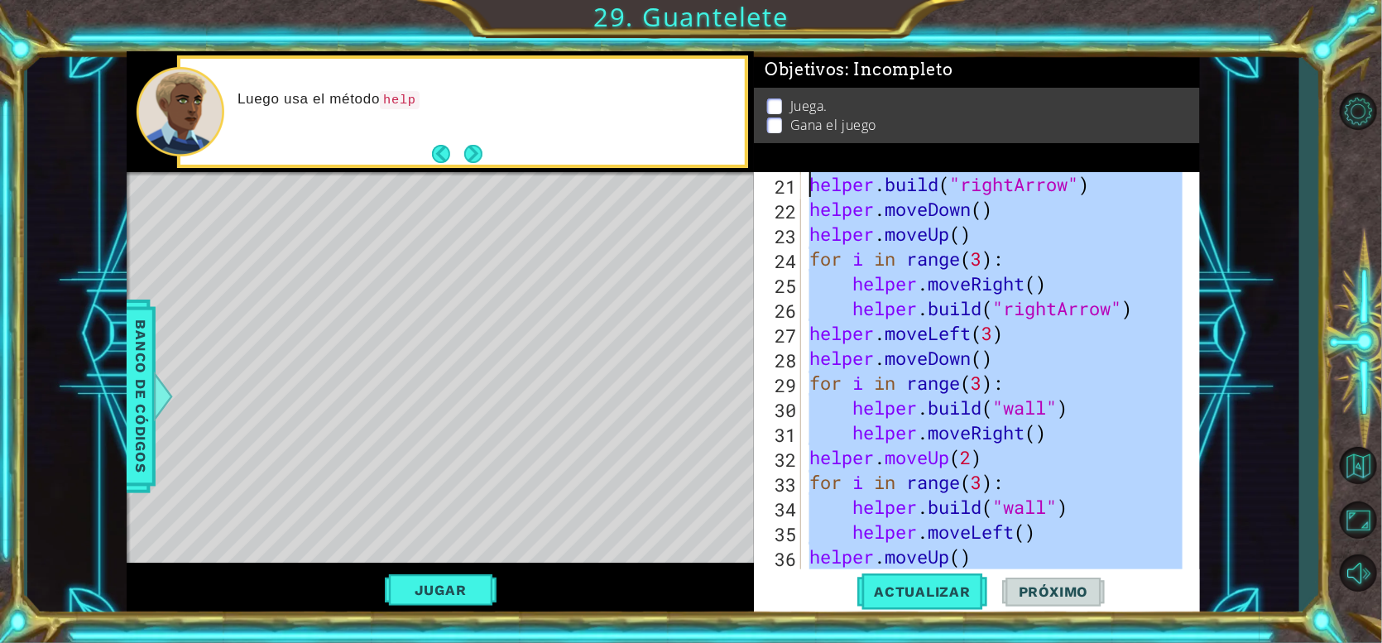
scroll to position [0, 0]
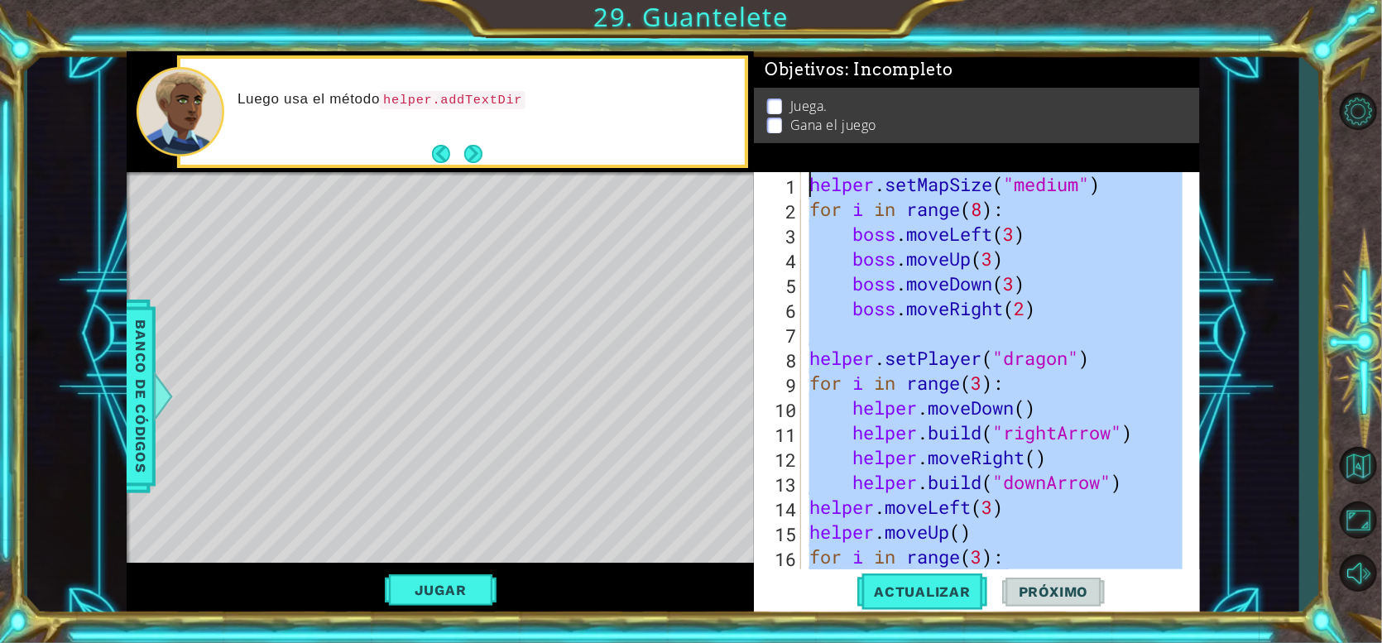
drag, startPoint x: 933, startPoint y: 537, endPoint x: 680, endPoint y: -100, distance: 685.9
click at [680, 0] on html "1 ההההההההההההההההההההההההההההההההההההההההההההההההההההההההההההההההההההההההההההה…" at bounding box center [691, 321] width 1382 height 643
type textarea "helper.setMapSize("medium") for i in range(8):"
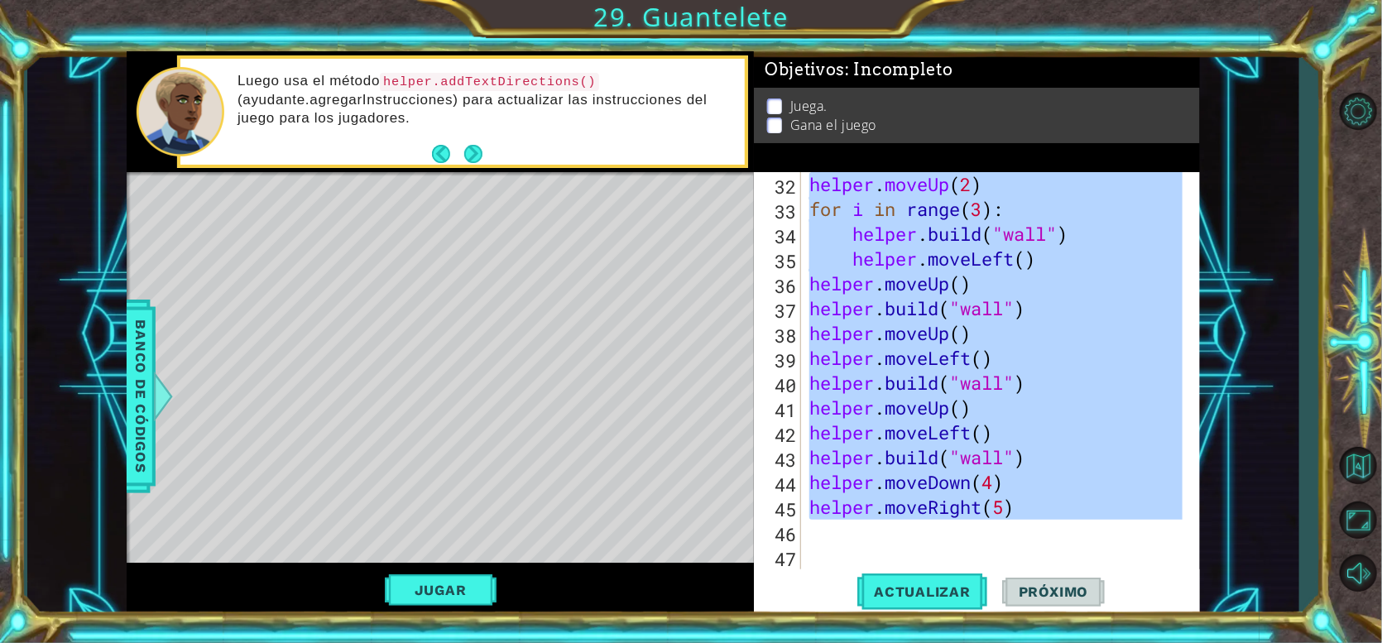
scroll to position [770, 0]
drag, startPoint x: 977, startPoint y: 534, endPoint x: 999, endPoint y: 537, distance: 22.6
click at [978, 534] on div "helper . moveUp ( 2 ) for i in range ( 3 ) : helper . build ( "wall" ) helper .…" at bounding box center [994, 370] width 377 height 397
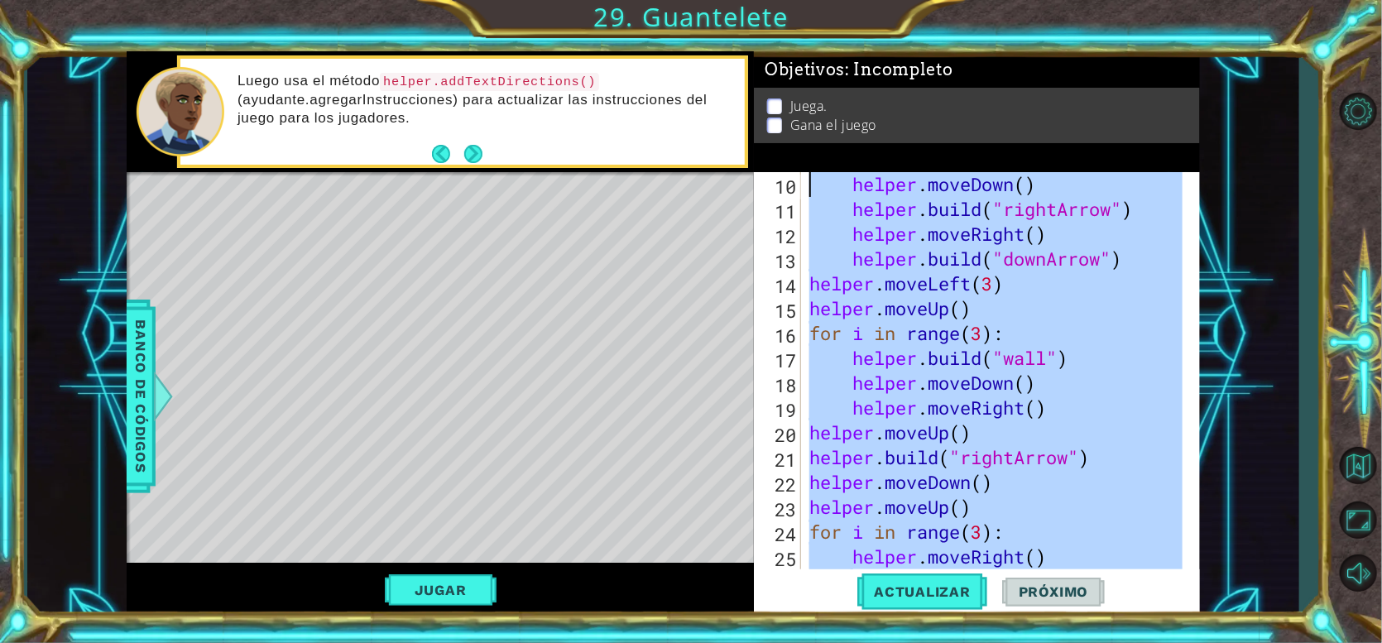
scroll to position [0, 0]
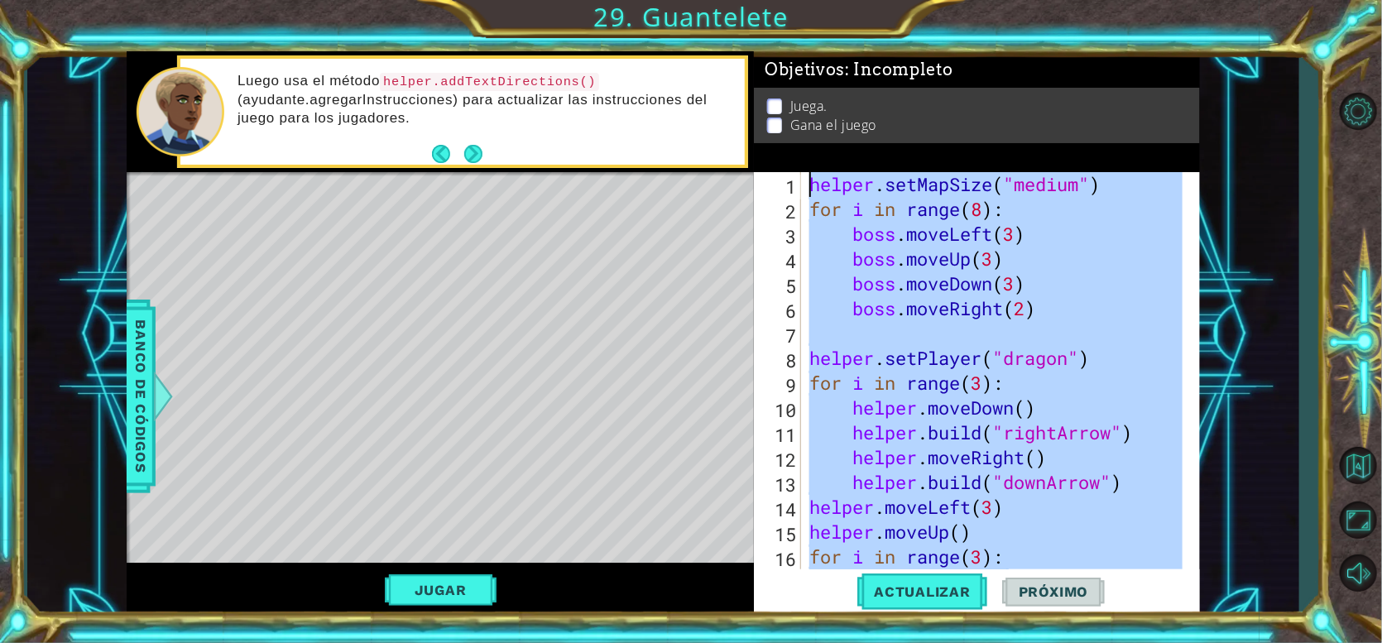
drag, startPoint x: 1030, startPoint y: 527, endPoint x: 613, endPoint y: -36, distance: 700.6
click at [613, 0] on html "1 ההההההההההההההההההההההההההההההההההההההההההההההההההההההההההההההההההההההההההההה…" at bounding box center [691, 321] width 1382 height 643
type textarea "helper.setMapSize("medium") for i in range(8):"
